Goal: Transaction & Acquisition: Purchase product/service

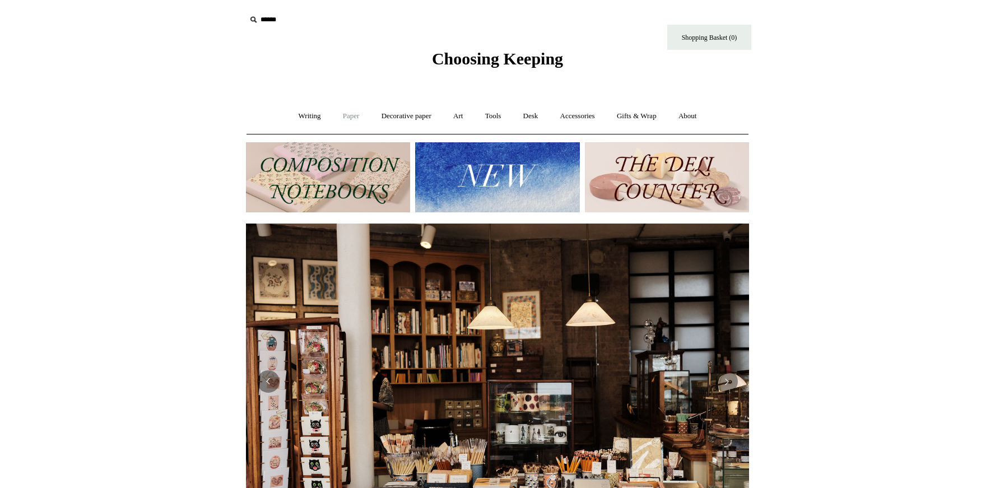
click at [347, 114] on link "Paper +" at bounding box center [351, 116] width 37 height 30
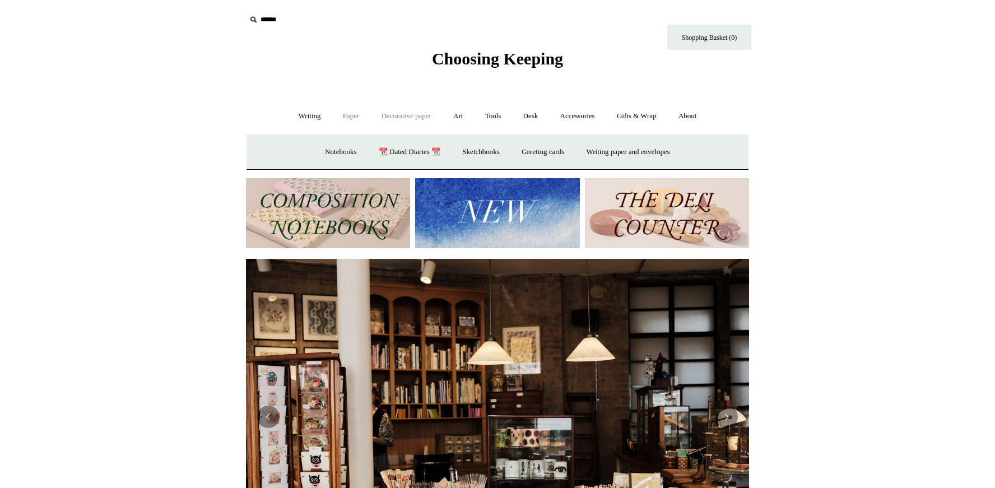
click at [405, 107] on link "Decorative paper +" at bounding box center [406, 116] width 70 height 30
click at [345, 152] on link "Wrapping & decoupage" at bounding box center [389, 152] width 90 height 30
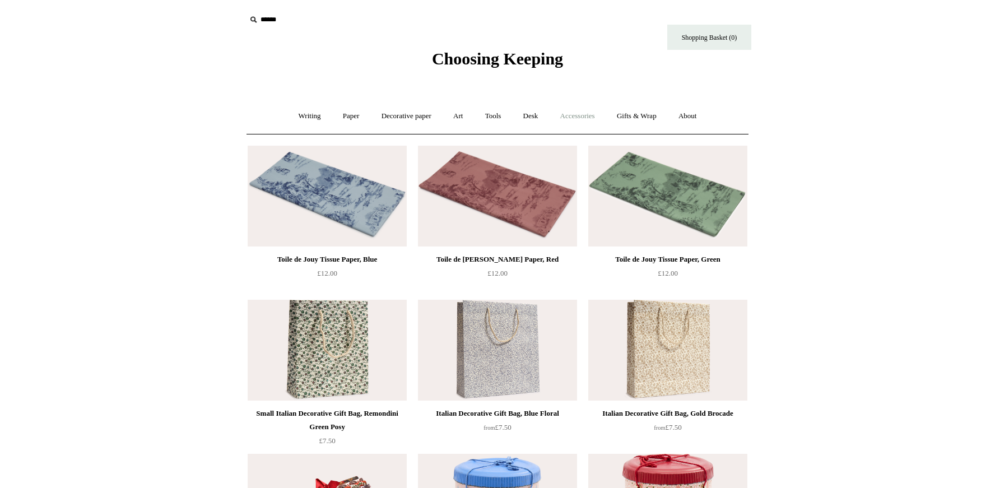
click at [582, 111] on link "Accessories +" at bounding box center [577, 116] width 55 height 30
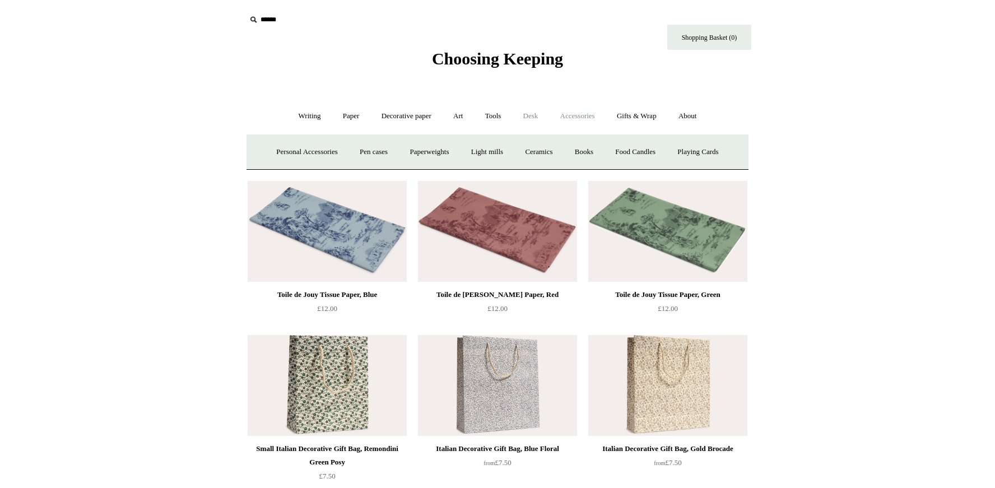
click at [535, 121] on link "Desk +" at bounding box center [530, 116] width 35 height 30
click at [358, 151] on link "Pen pots" at bounding box center [364, 152] width 45 height 30
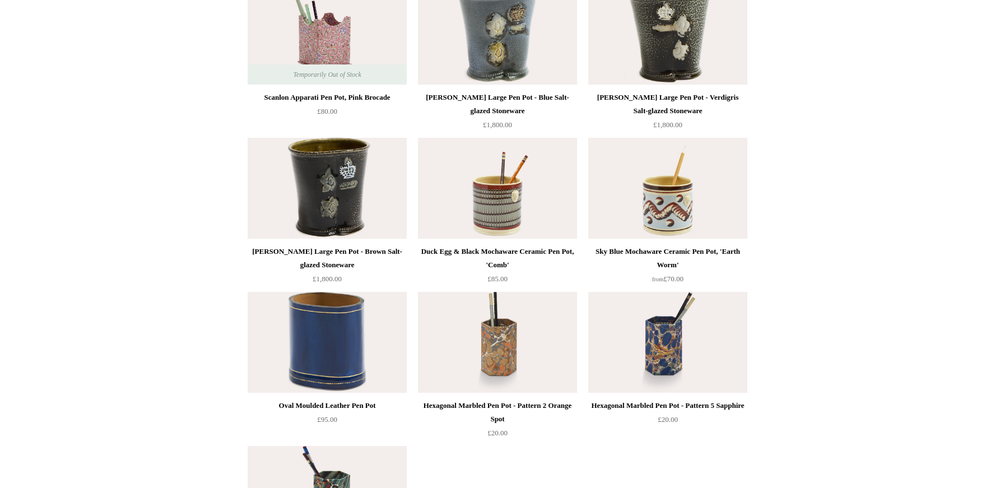
scroll to position [1807, 0]
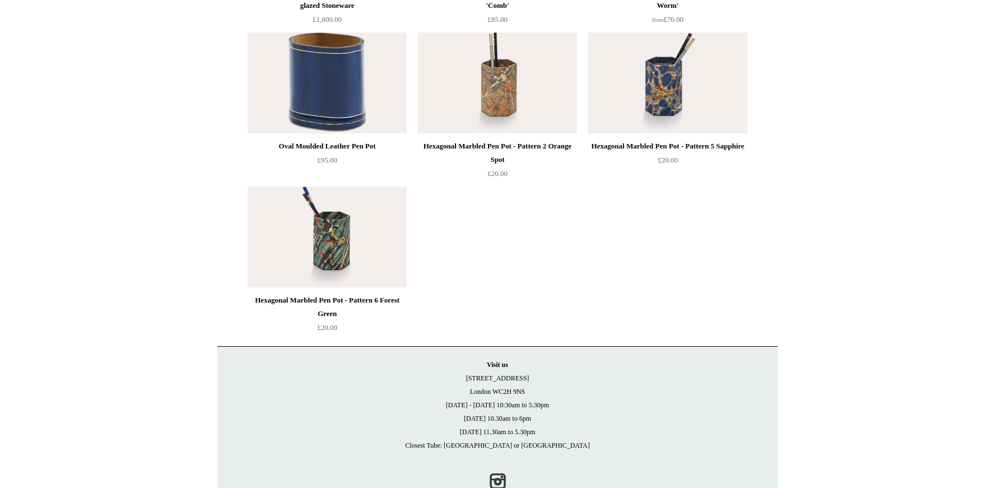
click at [499, 118] on img at bounding box center [497, 82] width 159 height 101
